Goal: Task Accomplishment & Management: Complete application form

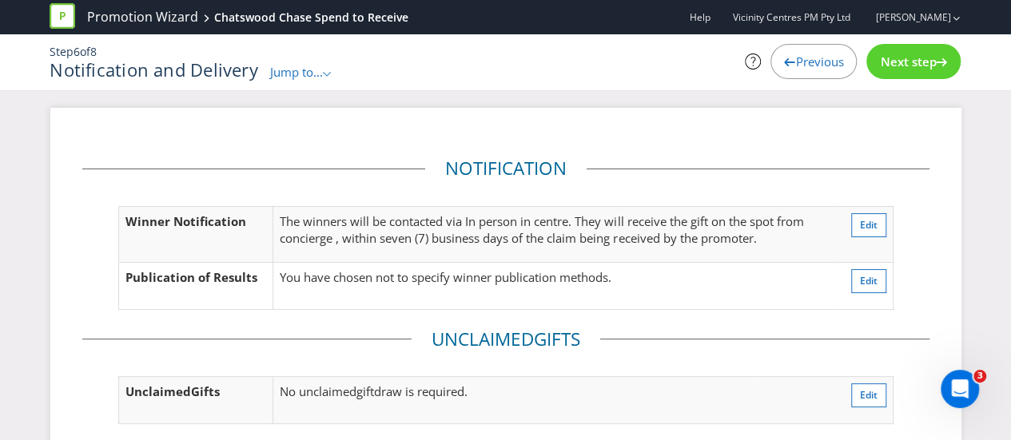
click at [821, 73] on div "Previous" at bounding box center [814, 61] width 86 height 35
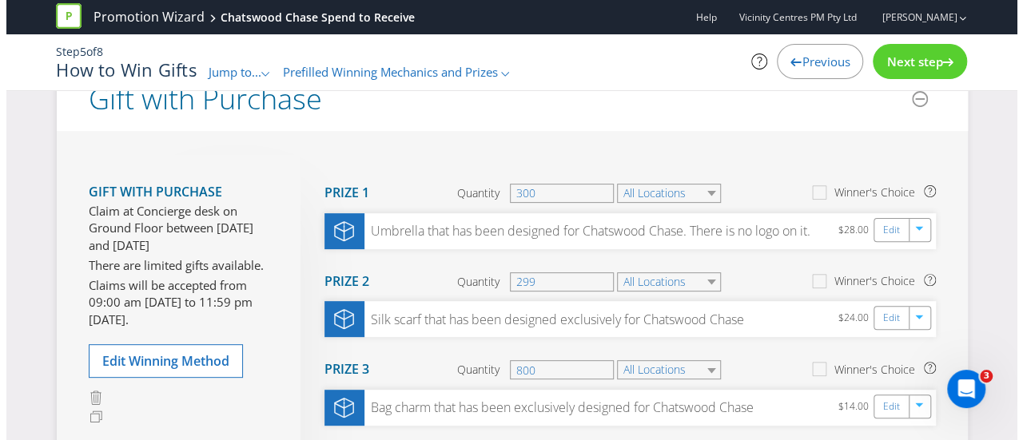
scroll to position [160, 0]
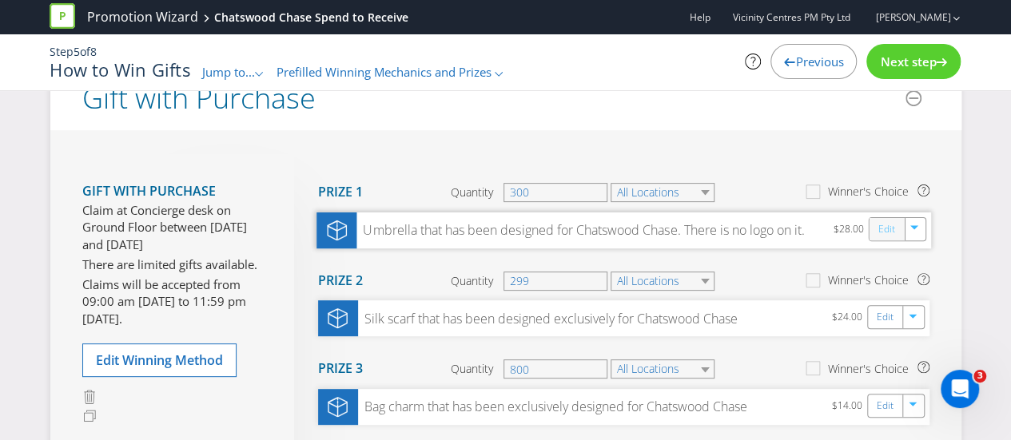
click at [887, 229] on link "Edit" at bounding box center [886, 229] width 17 height 18
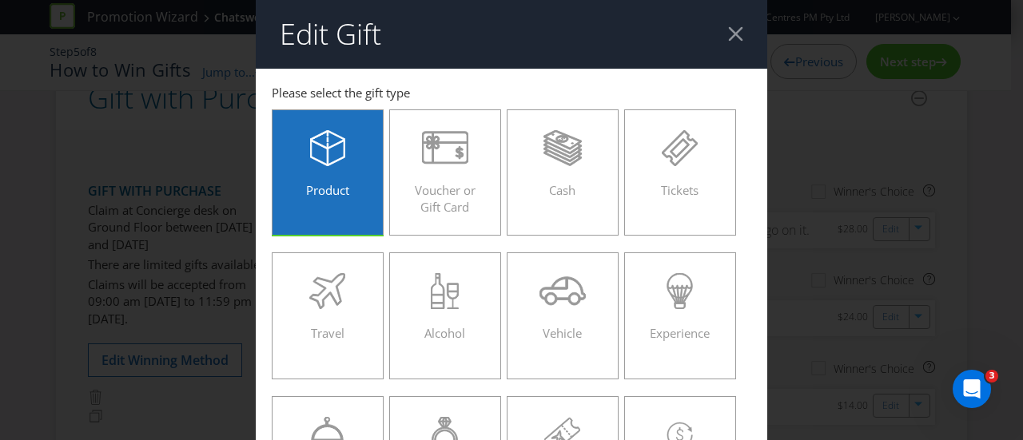
click at [311, 193] on span "Product" at bounding box center [327, 190] width 43 height 16
click at [0, 0] on input "Product" at bounding box center [0, 0] width 0 height 0
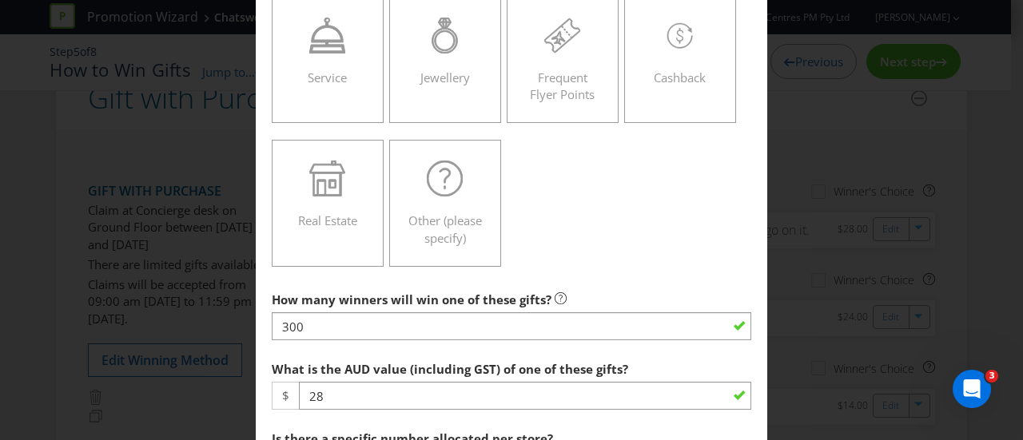
scroll to position [640, 0]
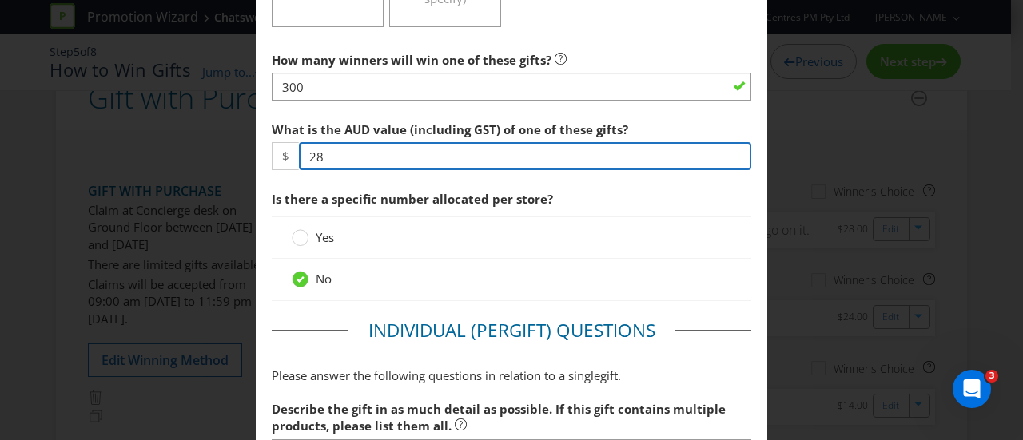
drag, startPoint x: 326, startPoint y: 158, endPoint x: 299, endPoint y: 157, distance: 27.2
click at [299, 157] on input "28" at bounding box center [525, 156] width 452 height 28
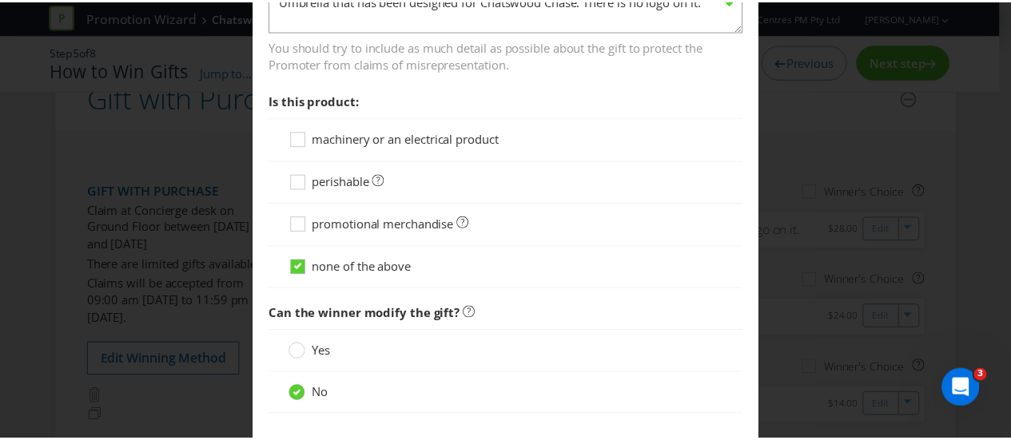
scroll to position [1197, 0]
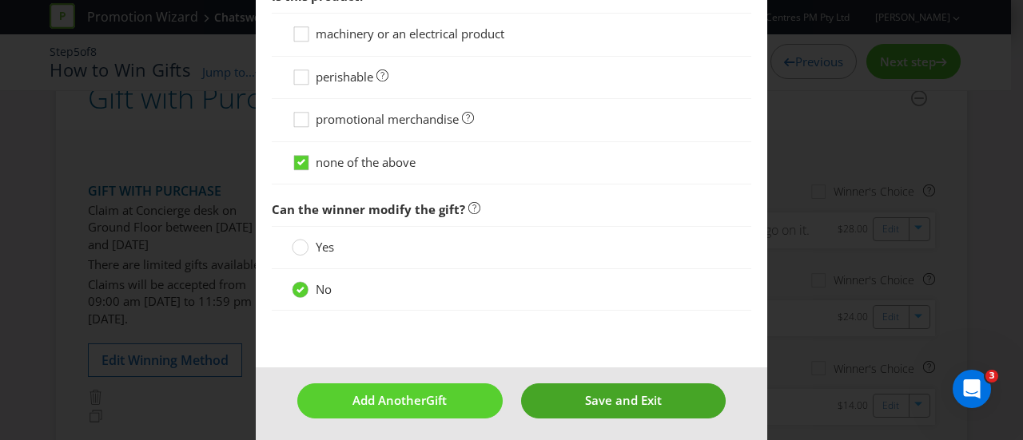
type input "55"
click at [622, 397] on span "Save and Exit" at bounding box center [623, 400] width 77 height 16
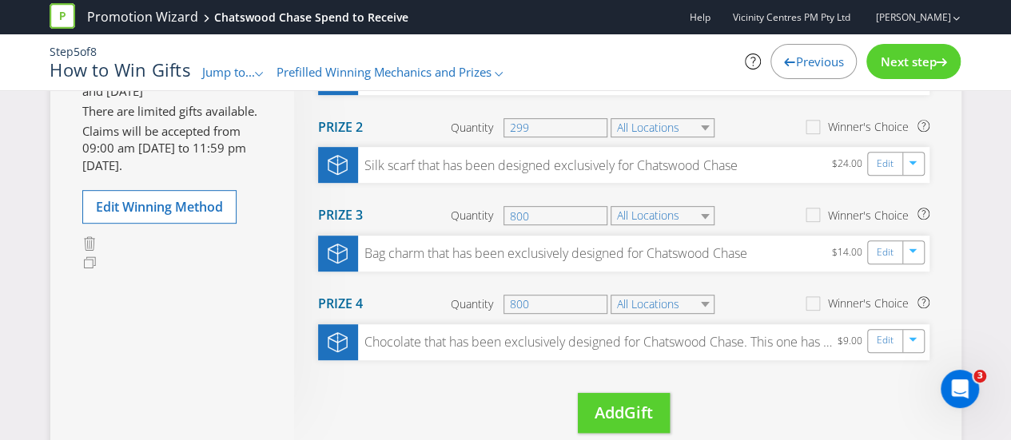
scroll to position [320, 0]
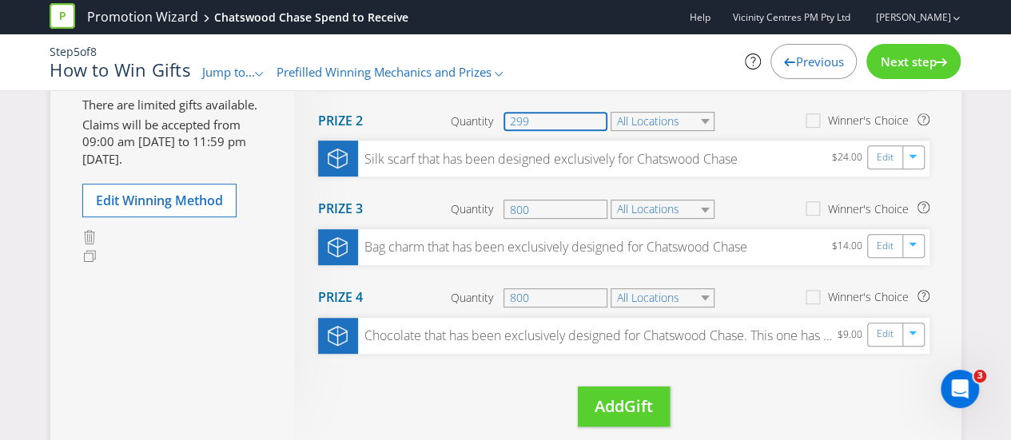
click at [546, 125] on input "299" at bounding box center [556, 121] width 104 height 19
type input "2"
type input "300"
click at [896, 165] on div "Edit" at bounding box center [887, 157] width 36 height 22
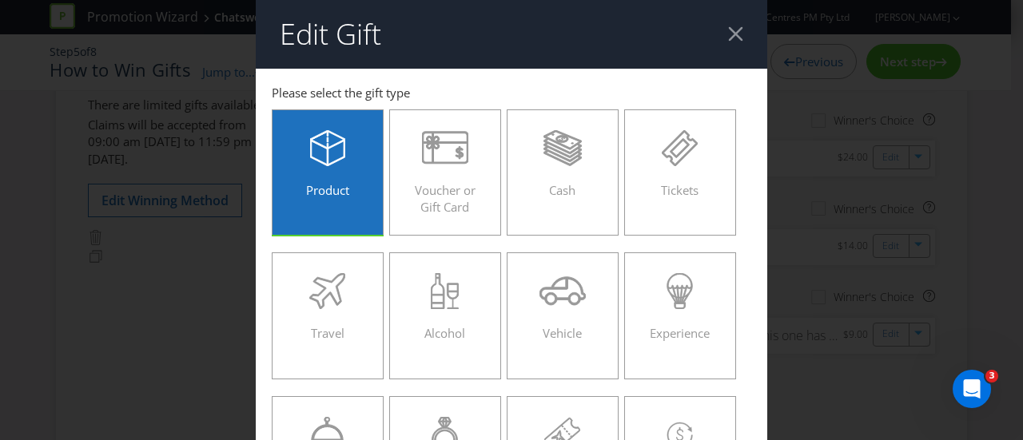
click at [342, 188] on span "Product" at bounding box center [327, 190] width 43 height 16
click at [0, 0] on input "Product" at bounding box center [0, 0] width 0 height 0
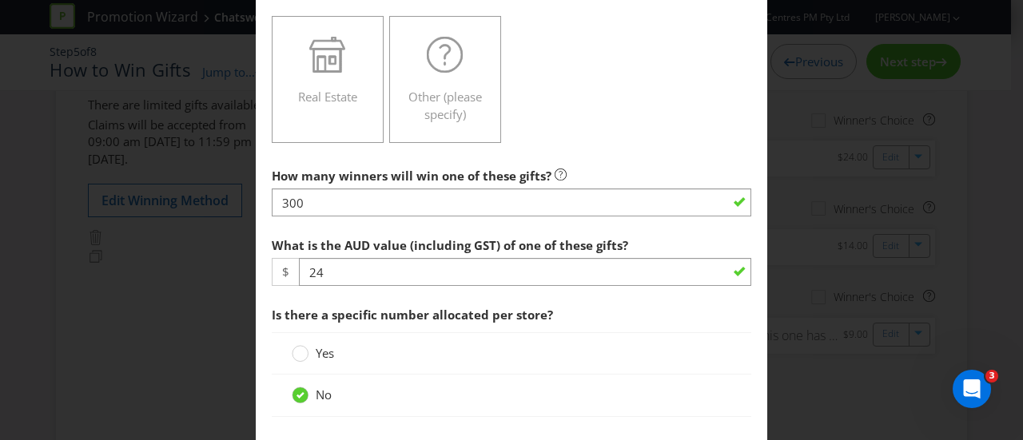
scroll to position [560, 0]
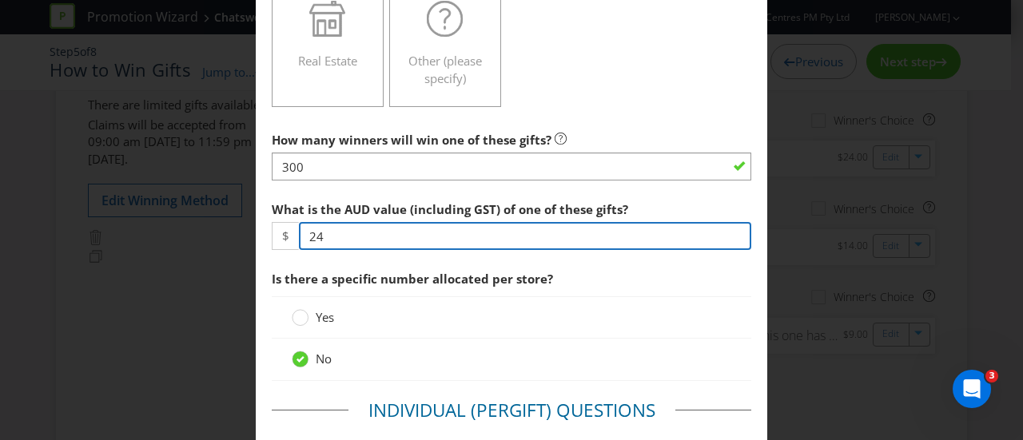
drag, startPoint x: 350, startPoint y: 239, endPoint x: 280, endPoint y: 233, distance: 70.6
click at [280, 233] on div "$ 24" at bounding box center [512, 236] width 480 height 28
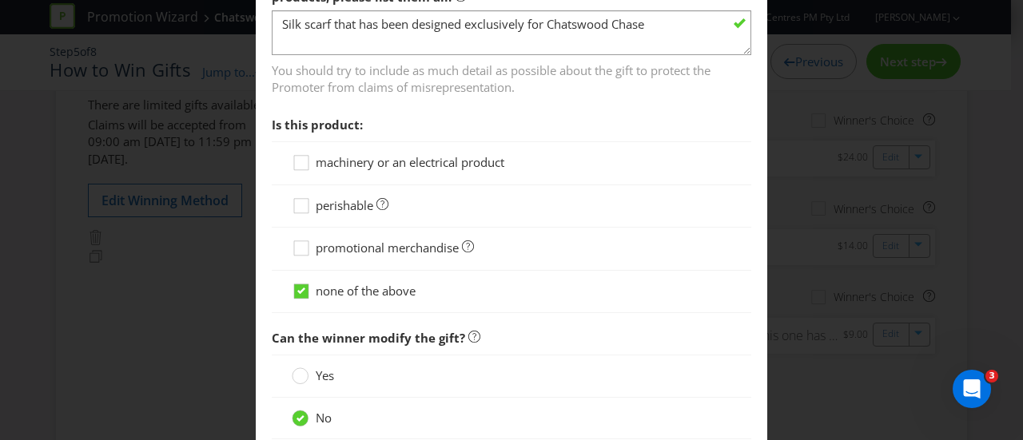
scroll to position [1197, 0]
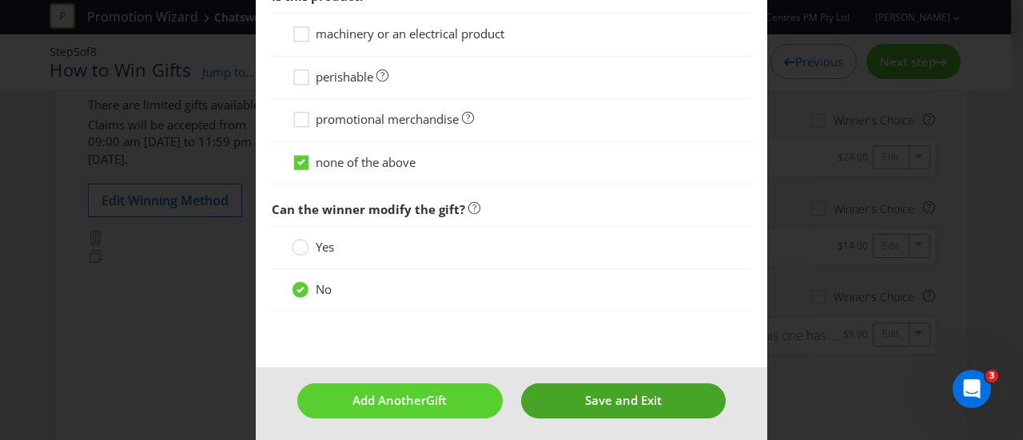
type input "40"
click at [606, 394] on span "Save and Exit" at bounding box center [623, 400] width 77 height 16
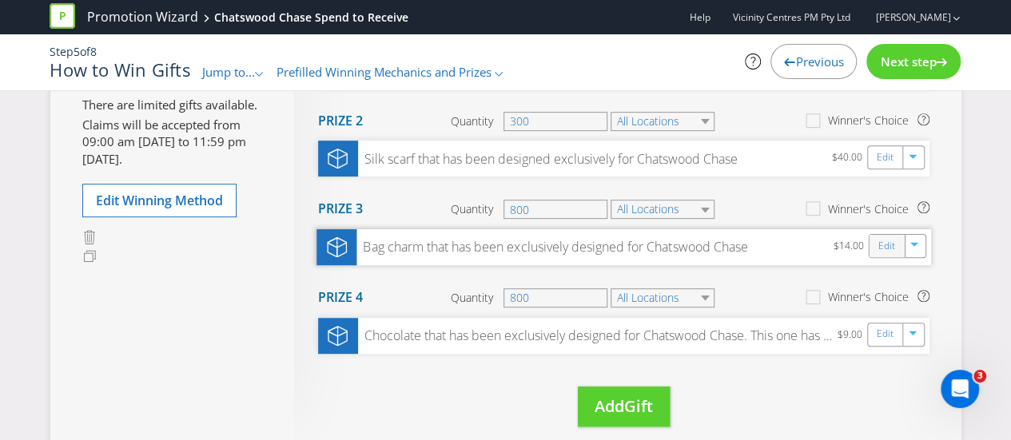
click at [898, 250] on div "Edit" at bounding box center [887, 246] width 36 height 22
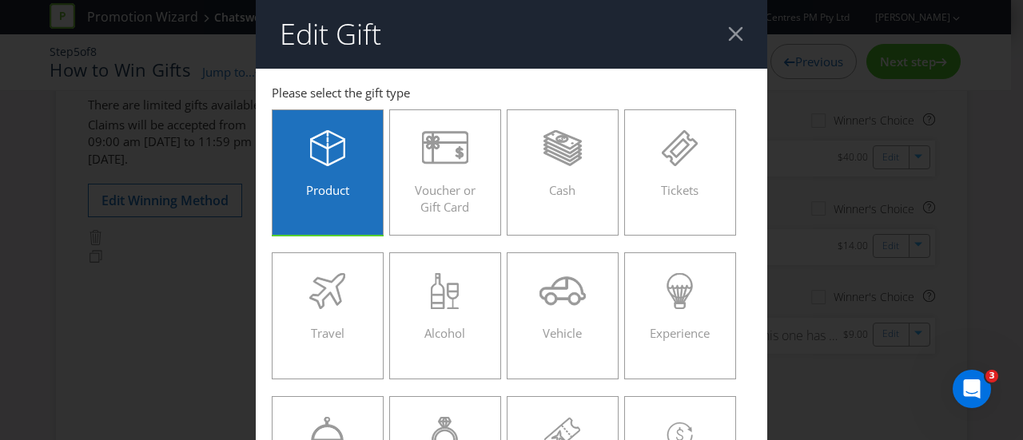
click at [306, 194] on span "Product" at bounding box center [327, 190] width 43 height 16
click at [0, 0] on input "Product" at bounding box center [0, 0] width 0 height 0
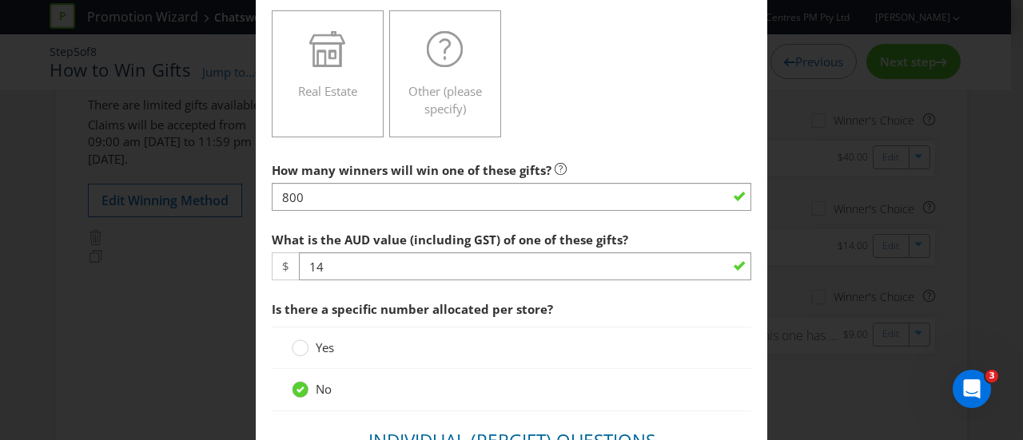
scroll to position [640, 0]
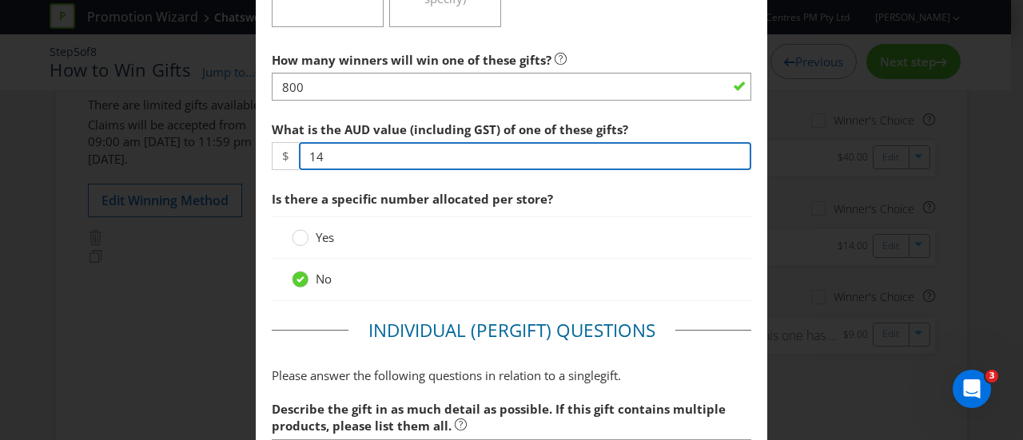
drag, startPoint x: 370, startPoint y: 156, endPoint x: 262, endPoint y: 157, distance: 107.9
click at [264, 156] on main "[GEOGRAPHIC_DATA] Please select the gift type Product Voucher or Gift Card Cash…" at bounding box center [512, 177] width 512 height 1497
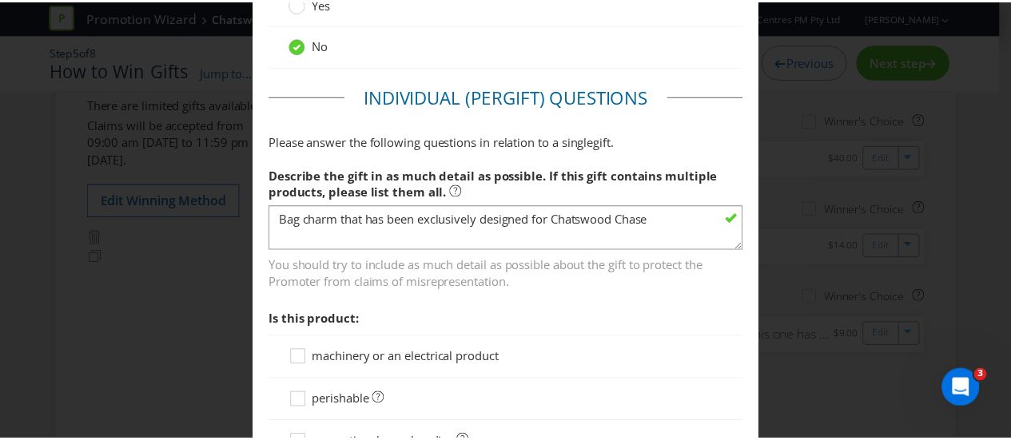
scroll to position [1197, 0]
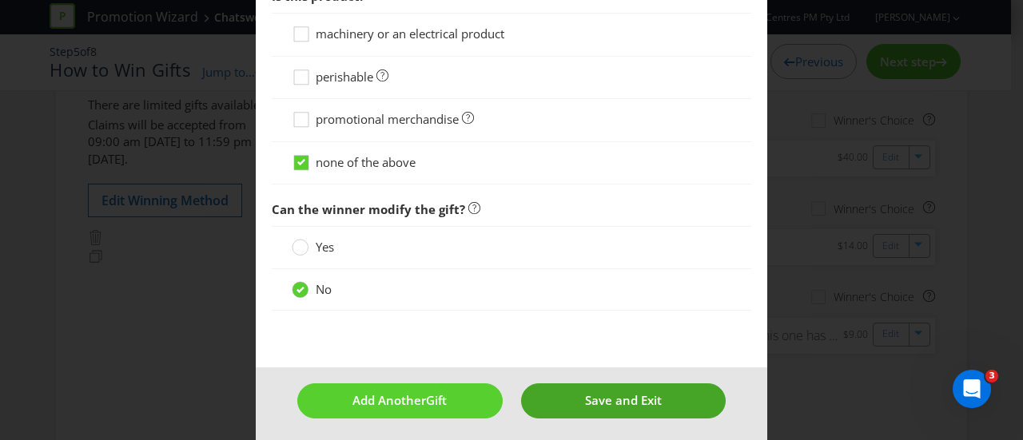
type input "30"
click at [640, 400] on span "Save and Exit" at bounding box center [623, 400] width 77 height 16
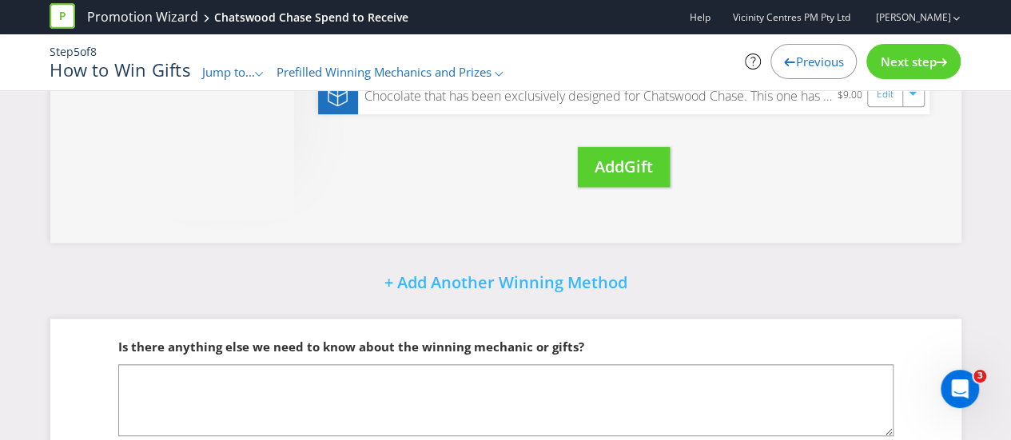
click at [905, 57] on span "Next step" at bounding box center [908, 62] width 56 height 16
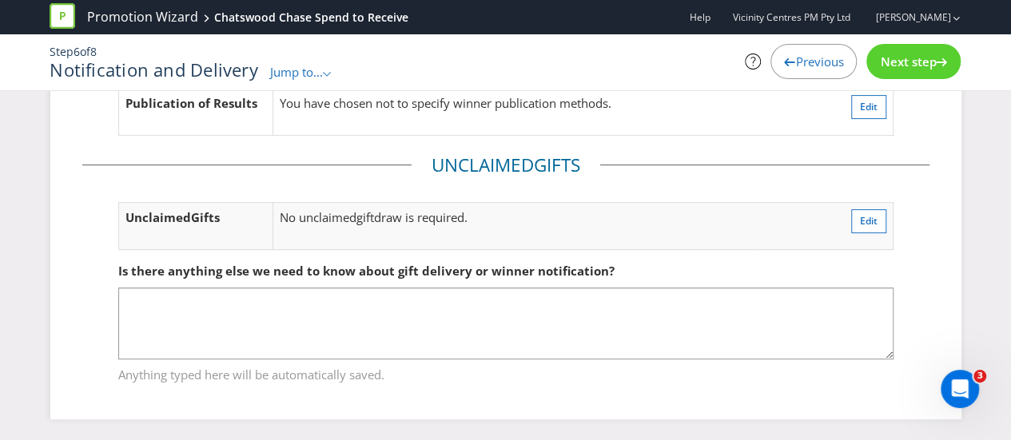
click at [900, 55] on span "Next step" at bounding box center [908, 62] width 56 height 16
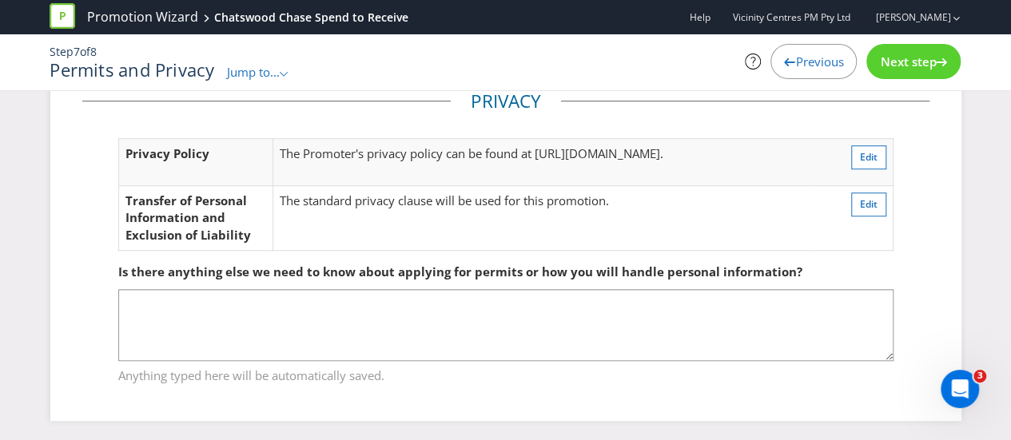
click at [900, 55] on span "Next step" at bounding box center [908, 62] width 56 height 16
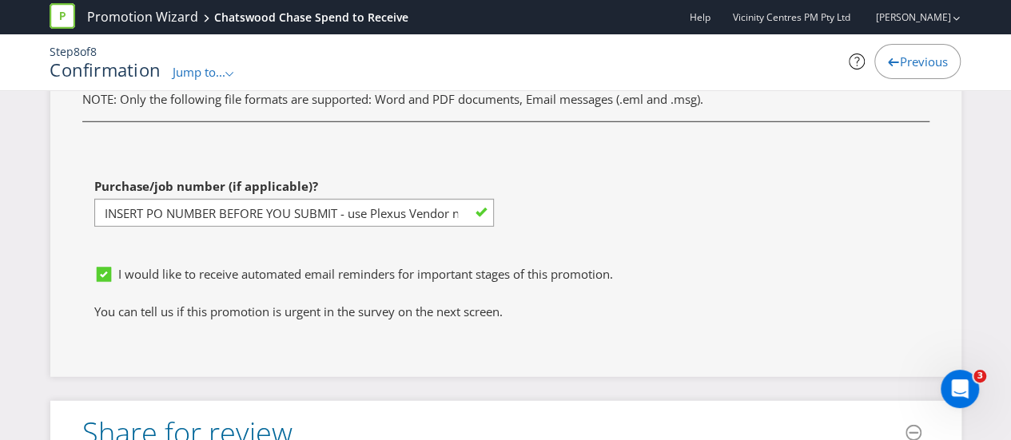
scroll to position [5276, 0]
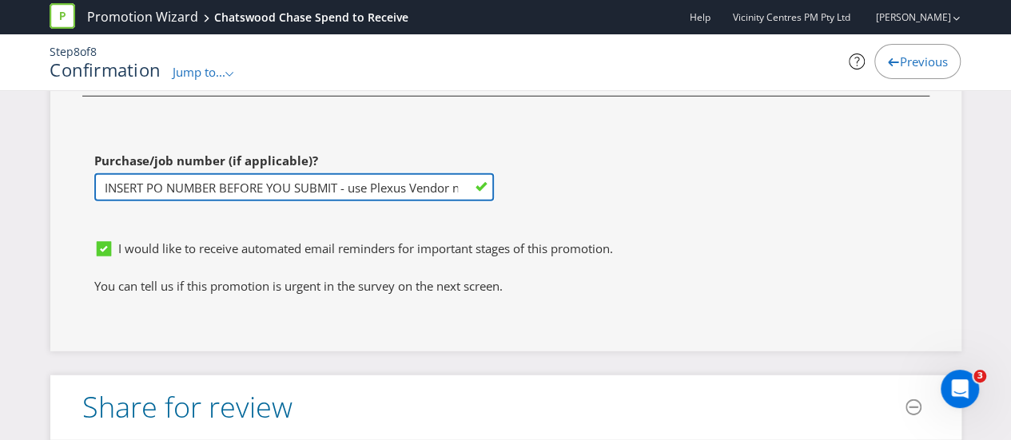
click at [229, 173] on input "INSERT PO NUMBER BEFORE YOU SUBMIT - use Plexus Vendor no. 329371 internally to…" at bounding box center [294, 187] width 400 height 28
paste input "PO#1252252"
type input "INSERT PO NUMBER BPO#1252252EFORE YOU SUBMIT - use Plexus Vendor no. 329371 int…"
click at [226, 173] on input "INSERT PO NUMBER BPO#1252252EFORE YOU SUBMIT - use Plexus Vendor no. 329371 int…" at bounding box center [294, 187] width 400 height 28
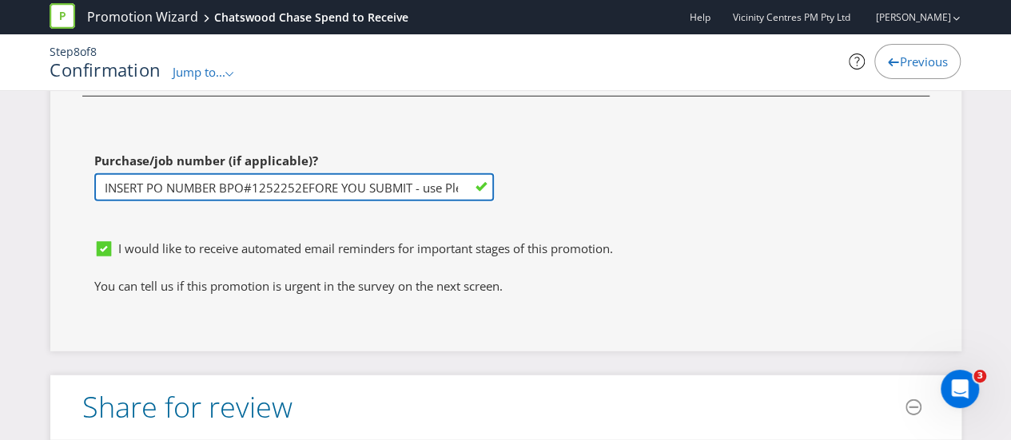
click at [226, 173] on input "INSERT PO NUMBER BPO#1252252EFORE YOU SUBMIT - use Plexus Vendor no. 329371 int…" at bounding box center [294, 187] width 400 height 28
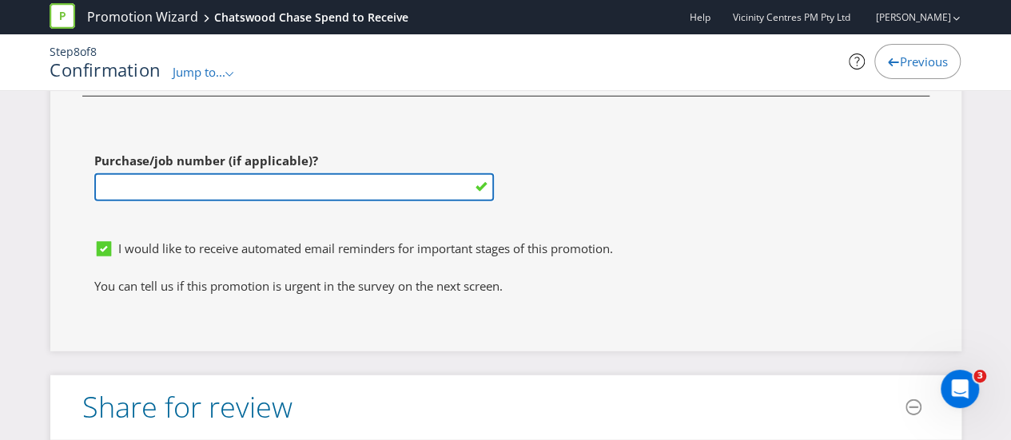
paste input "PO#1252252"
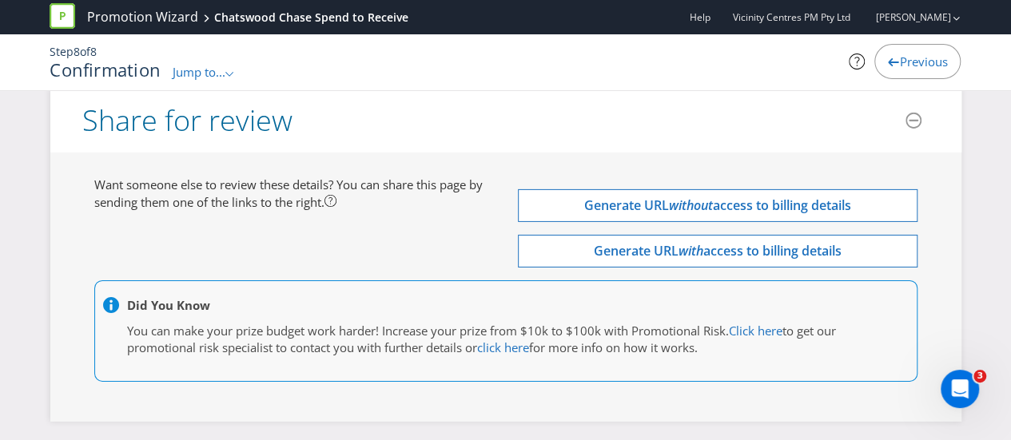
scroll to position [5602, 0]
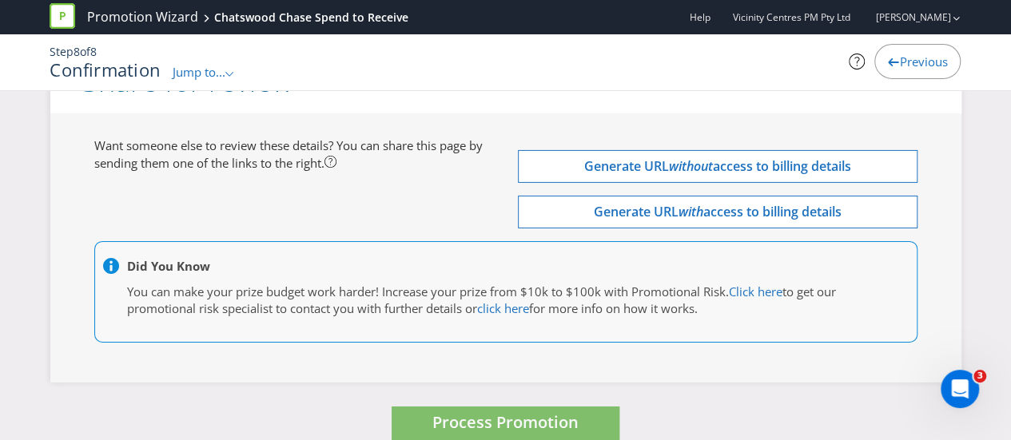
type input "PO#1252252"
click at [537, 412] on span "Process Promotion" at bounding box center [505, 423] width 146 height 22
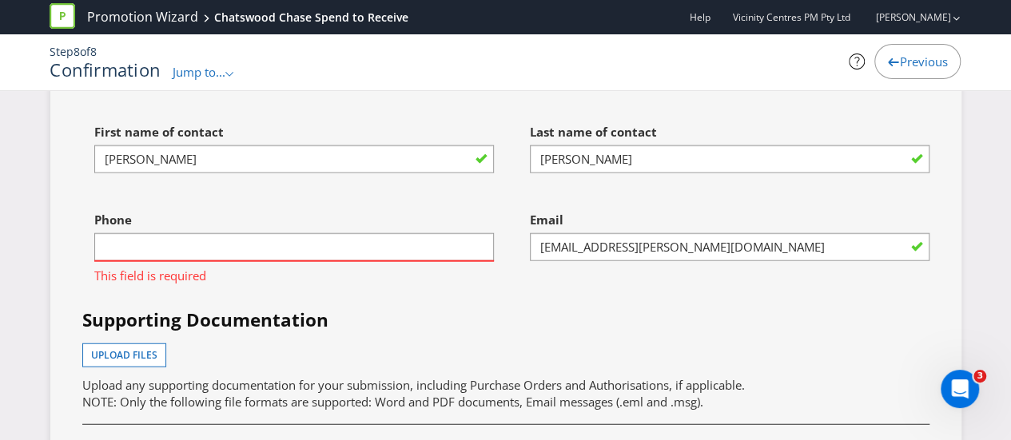
scroll to position [4937, 0]
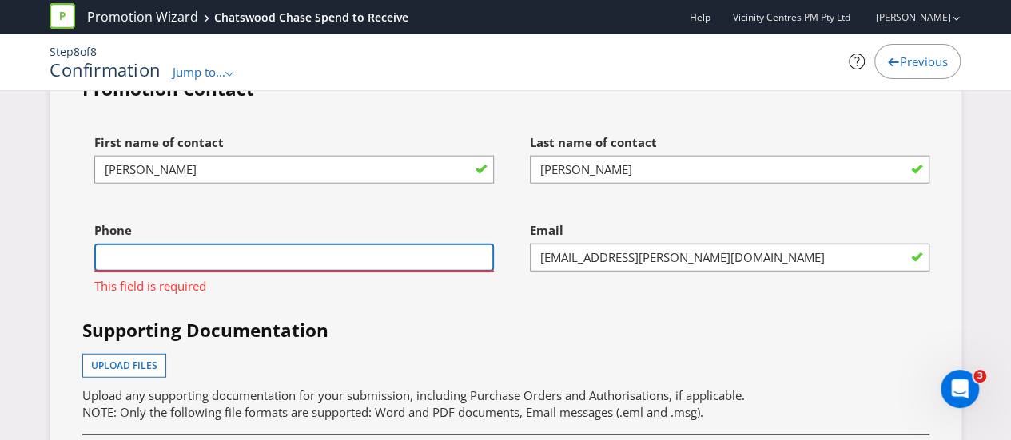
click at [280, 244] on input "text" at bounding box center [294, 258] width 400 height 28
type input "0401570146"
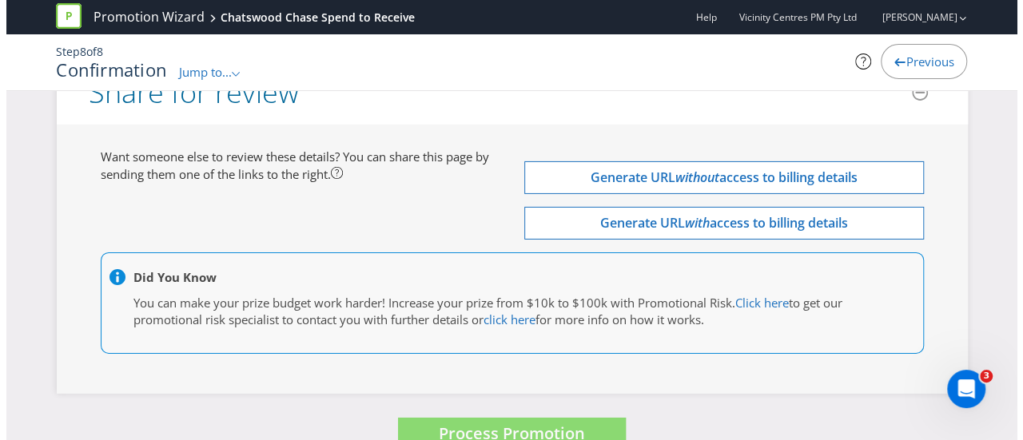
scroll to position [5602, 0]
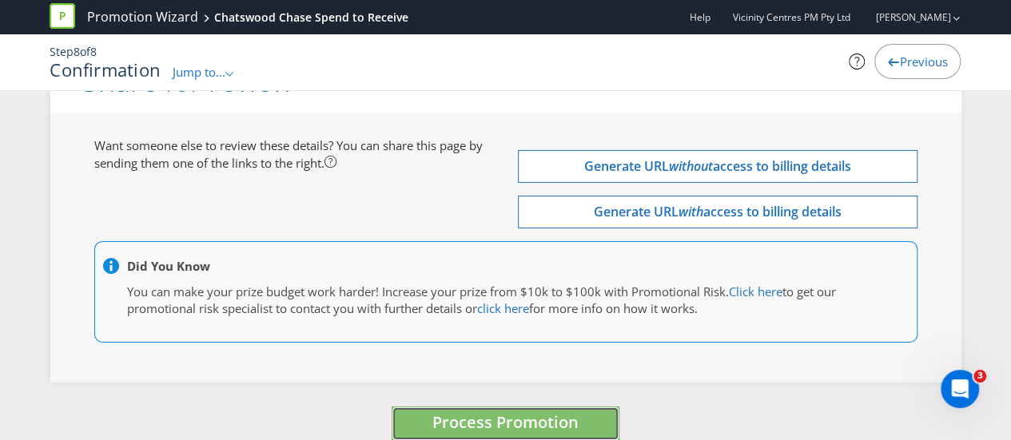
click at [504, 412] on span "Process Promotion" at bounding box center [505, 423] width 146 height 22
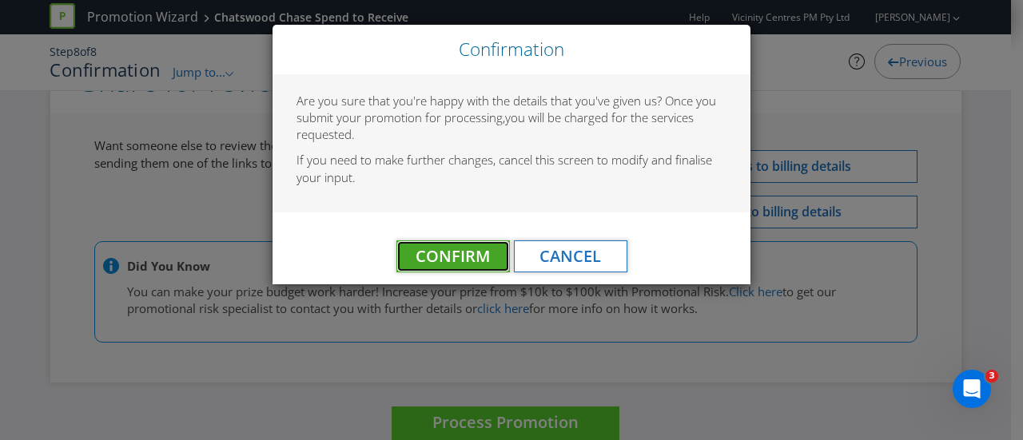
click at [448, 258] on span "Confirm" at bounding box center [453, 256] width 74 height 22
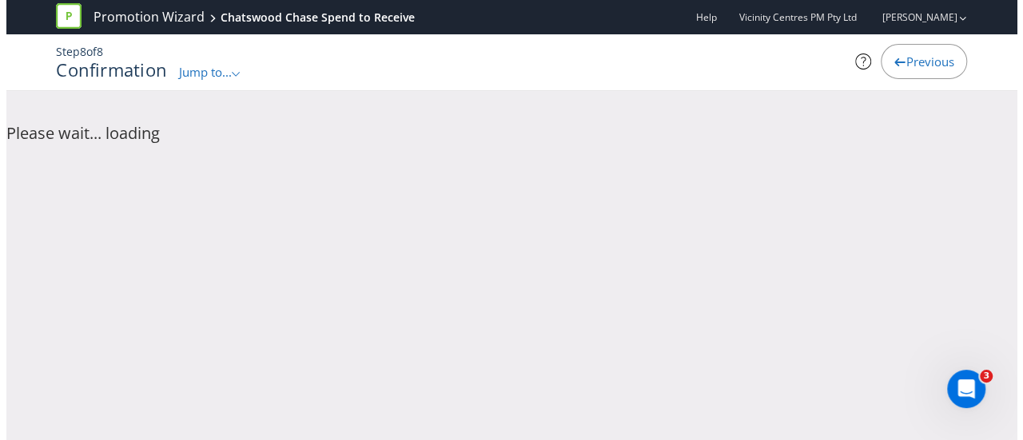
scroll to position [0, 0]
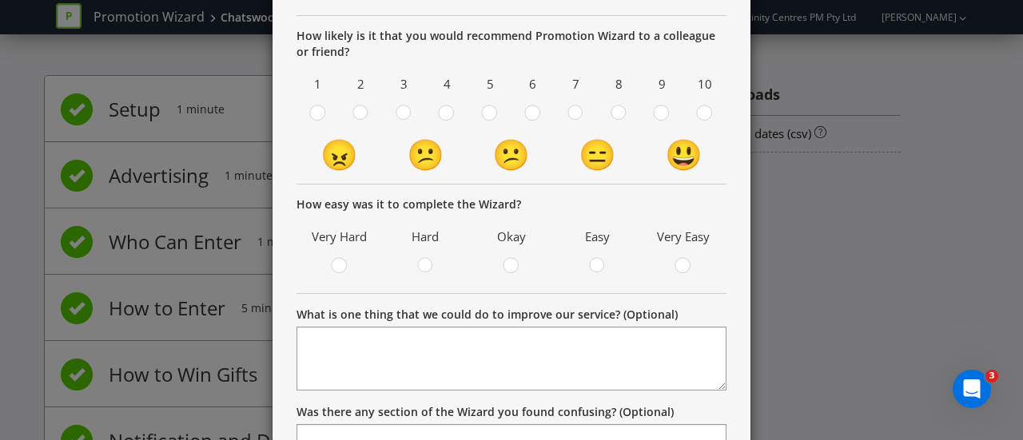
scroll to position [93, 0]
